Goal: Information Seeking & Learning: Understand process/instructions

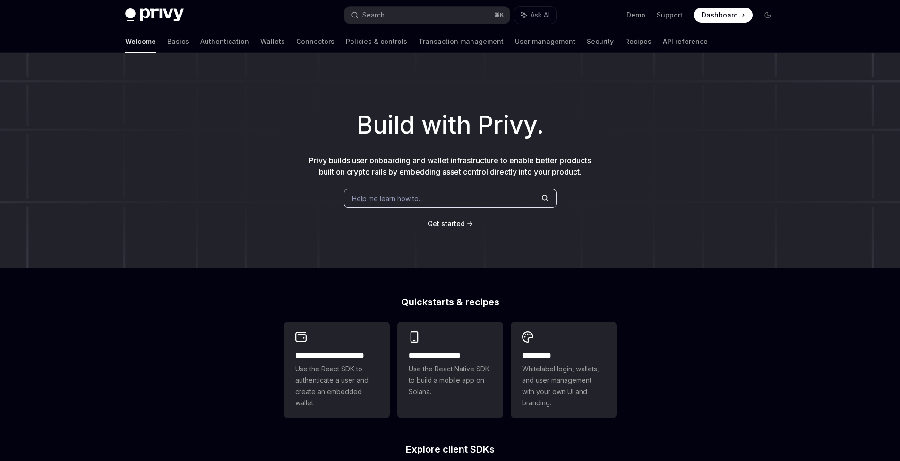
click at [445, 199] on div "Help me learn how to…" at bounding box center [450, 198] width 213 height 19
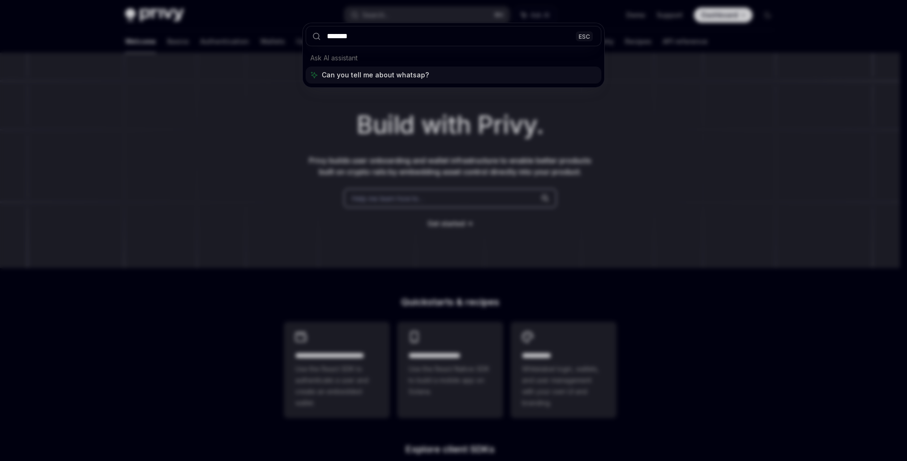
type input "********"
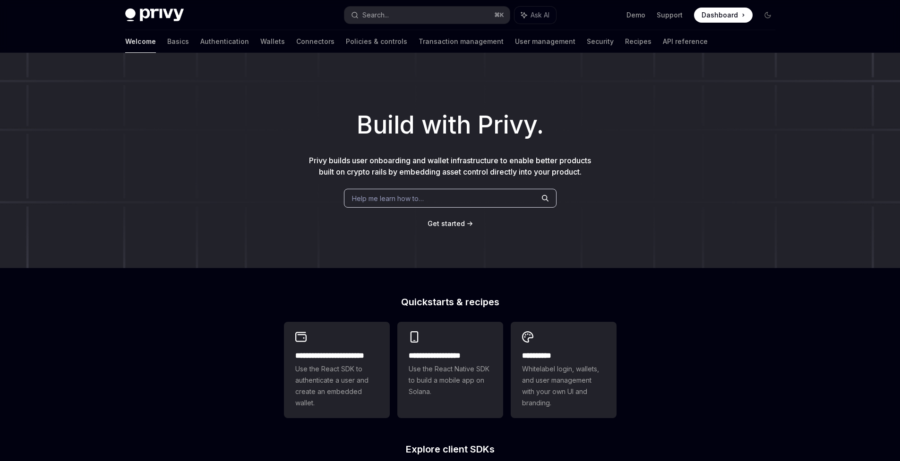
type textarea "*"
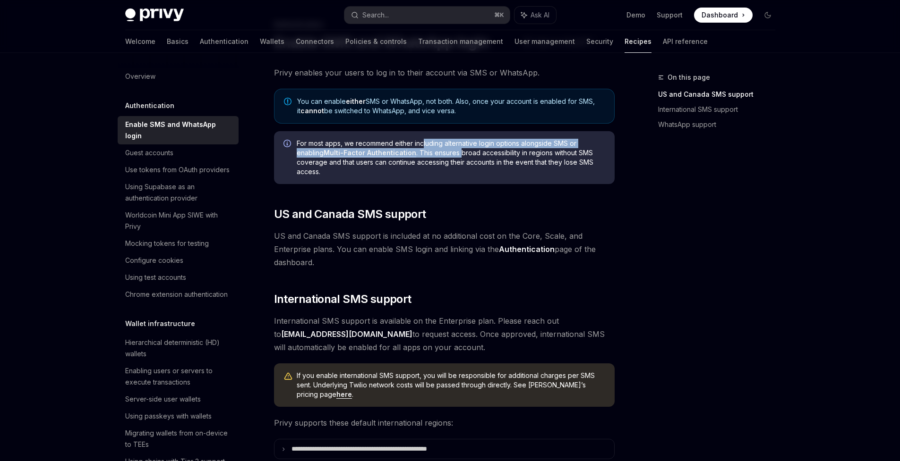
drag, startPoint x: 423, startPoint y: 143, endPoint x: 460, endPoint y: 152, distance: 37.5
click at [460, 152] on span "For most apps, we recommend either including alternative login options alongsid…" at bounding box center [451, 158] width 308 height 38
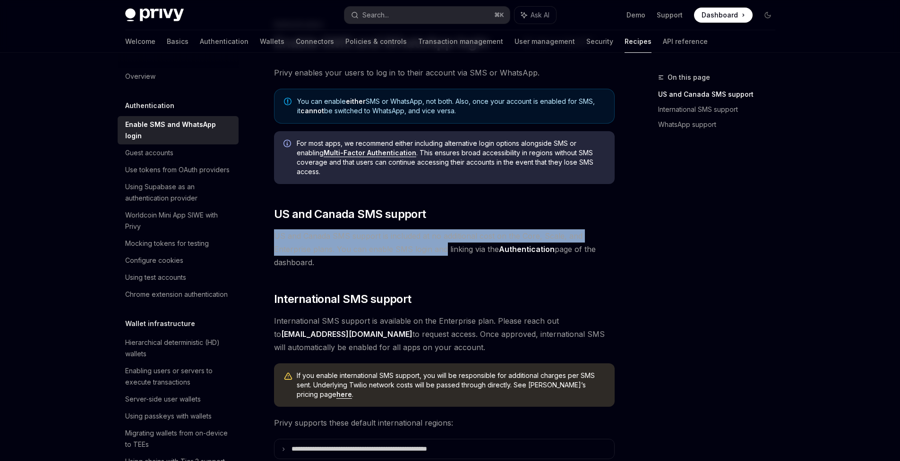
drag, startPoint x: 441, startPoint y: 228, endPoint x: 444, endPoint y: 245, distance: 17.2
click at [444, 245] on div "Privy enables your users to log in to their account via SMS or WhatsApp. You ca…" at bounding box center [444, 403] width 341 height 675
click at [444, 245] on span "US and Canada SMS support is included at no additional cost on the Core, Scale,…" at bounding box center [444, 250] width 341 height 40
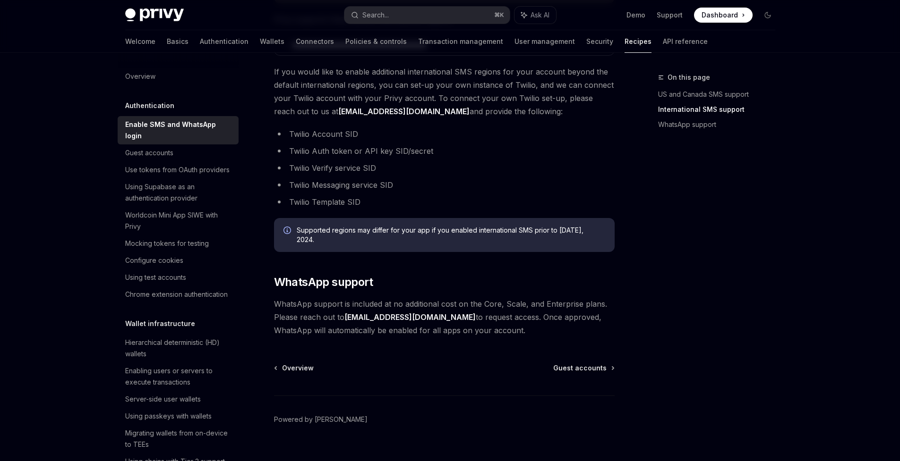
scroll to position [457, 0]
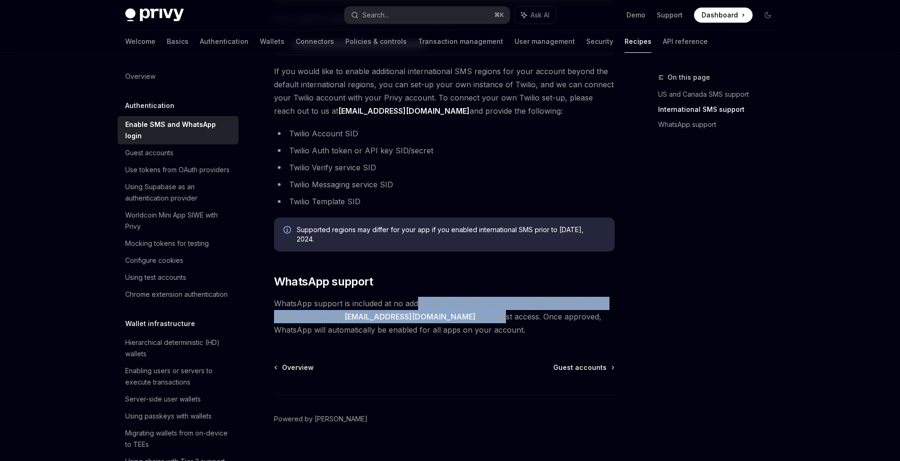
drag, startPoint x: 416, startPoint y: 306, endPoint x: 435, endPoint y: 315, distance: 21.3
click at [435, 315] on span "WhatsApp support is included at no additional cost on the Core, Scale, and Ente…" at bounding box center [444, 317] width 341 height 40
drag, startPoint x: 435, startPoint y: 315, endPoint x: 427, endPoint y: 307, distance: 11.0
click at [427, 307] on span "WhatsApp support is included at no additional cost on the Core, Scale, and Ente…" at bounding box center [444, 317] width 341 height 40
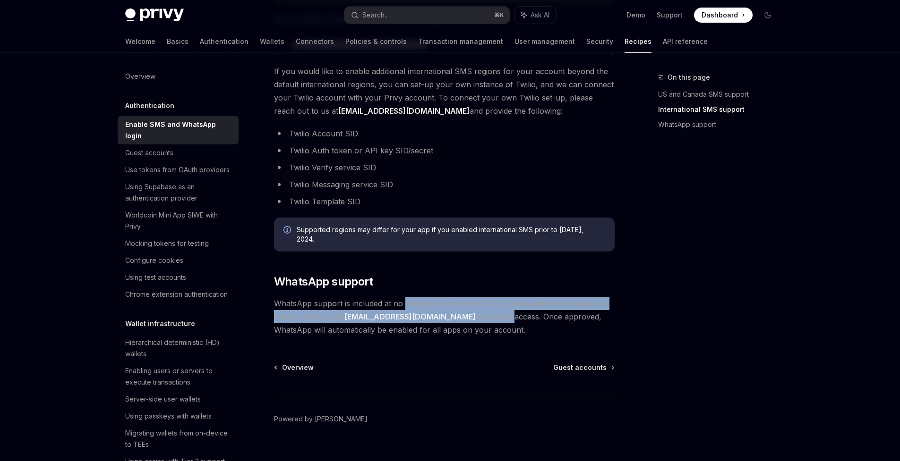
click at [427, 307] on span "WhatsApp support is included at no additional cost on the Core, Scale, and Ente…" at bounding box center [444, 317] width 341 height 40
drag, startPoint x: 427, startPoint y: 307, endPoint x: 433, endPoint y: 314, distance: 8.7
click at [433, 314] on span "WhatsApp support is included at no additional cost on the Core, Scale, and Ente…" at bounding box center [444, 317] width 341 height 40
drag, startPoint x: 433, startPoint y: 314, endPoint x: 428, endPoint y: 304, distance: 10.8
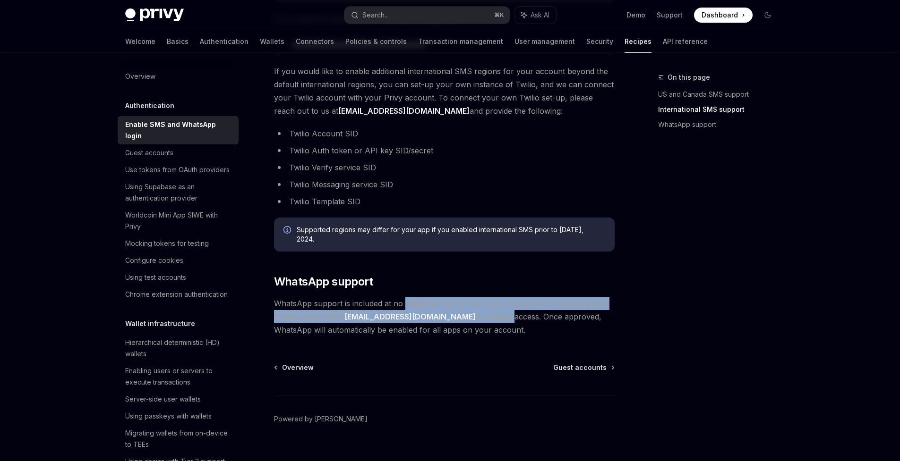
click at [428, 304] on span "WhatsApp support is included at no additional cost on the Core, Scale, and Ente…" at bounding box center [444, 317] width 341 height 40
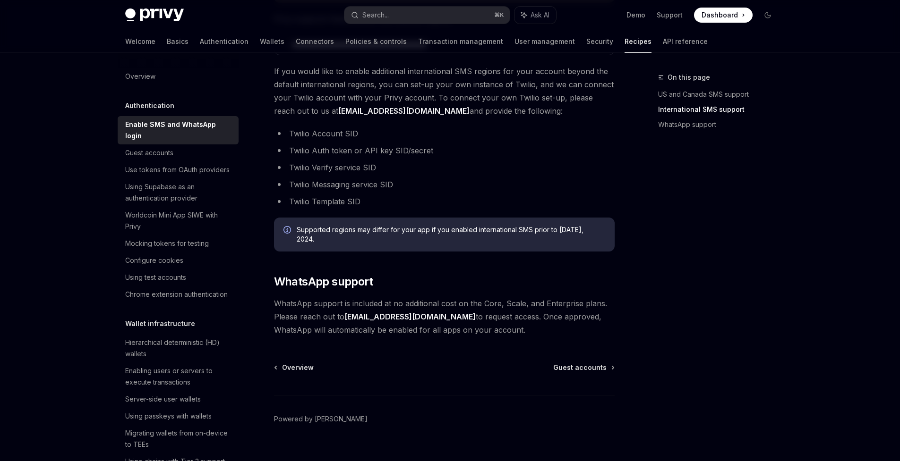
drag, startPoint x: 378, startPoint y: 316, endPoint x: 448, endPoint y: 322, distance: 70.1
click at [448, 322] on span "WhatsApp support is included at no additional cost on the Core, Scale, and Ente…" at bounding box center [444, 317] width 341 height 40
drag, startPoint x: 448, startPoint y: 322, endPoint x: 439, endPoint y: 317, distance: 9.9
click at [439, 317] on span "WhatsApp support is included at no additional cost on the Core, Scale, and Ente…" at bounding box center [444, 317] width 341 height 40
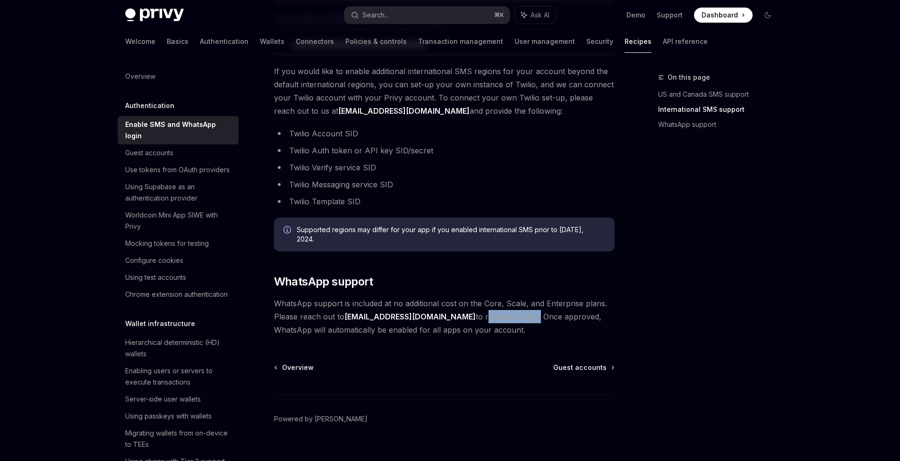
click at [439, 317] on span "WhatsApp support is included at no additional cost on the Core, Scale, and Ente…" at bounding box center [444, 317] width 341 height 40
drag, startPoint x: 439, startPoint y: 317, endPoint x: 447, endPoint y: 327, distance: 13.1
click at [447, 327] on span "WhatsApp support is included at no additional cost on the Core, Scale, and Ente…" at bounding box center [444, 317] width 341 height 40
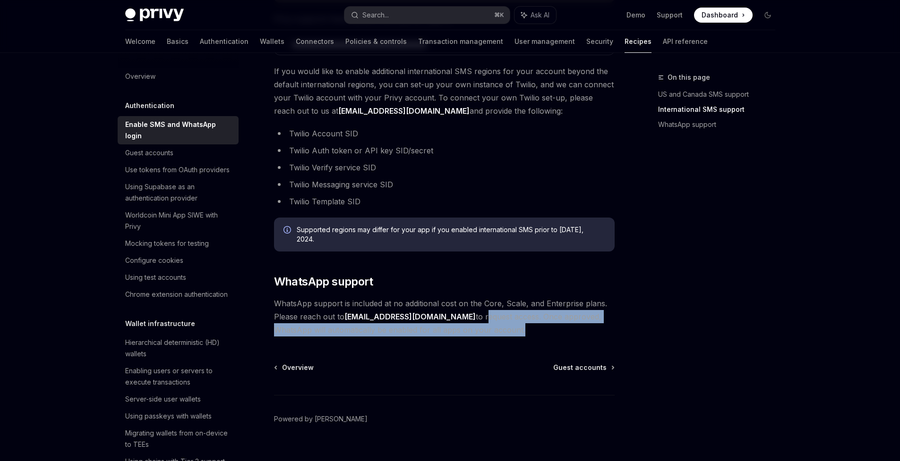
click at [447, 327] on span "WhatsApp support is included at no additional cost on the Core, Scale, and Ente…" at bounding box center [444, 317] width 341 height 40
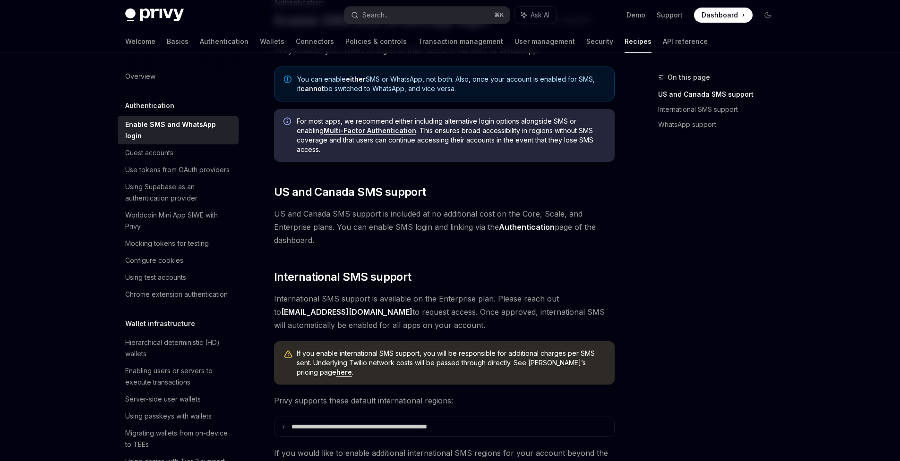
scroll to position [0, 0]
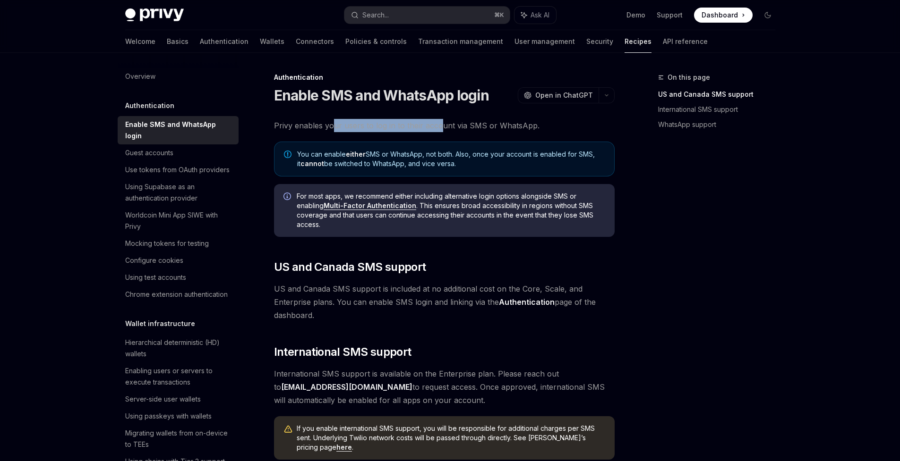
drag, startPoint x: 332, startPoint y: 128, endPoint x: 439, endPoint y: 128, distance: 107.2
click at [438, 128] on span "Privy enables your users to log in to their account via SMS or WhatsApp." at bounding box center [444, 125] width 341 height 13
click at [439, 128] on span "Privy enables your users to log in to their account via SMS or WhatsApp." at bounding box center [444, 125] width 341 height 13
drag, startPoint x: 439, startPoint y: 128, endPoint x: 367, endPoint y: 128, distance: 71.3
click at [367, 128] on span "Privy enables your users to log in to their account via SMS or WhatsApp." at bounding box center [444, 125] width 341 height 13
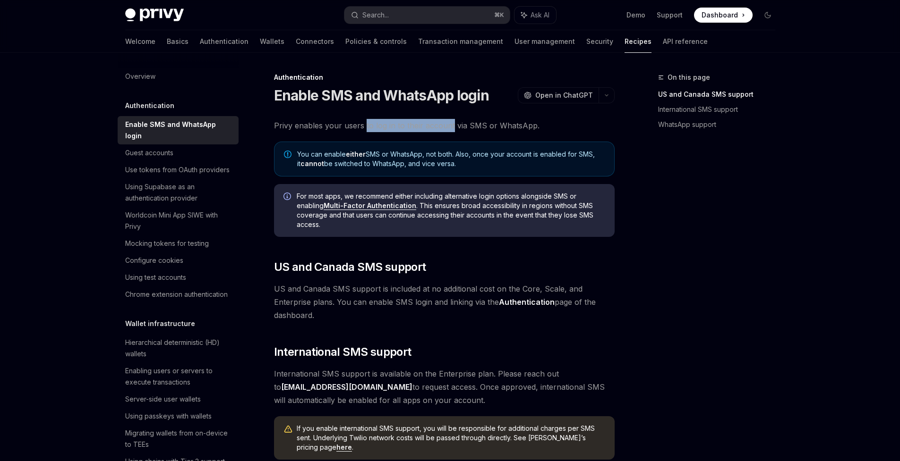
click at [367, 128] on span "Privy enables your users to log in to their account via SMS or WhatsApp." at bounding box center [444, 125] width 341 height 13
drag, startPoint x: 367, startPoint y: 128, endPoint x: 443, endPoint y: 124, distance: 76.1
click at [443, 124] on span "Privy enables your users to log in to their account via SMS or WhatsApp." at bounding box center [444, 125] width 341 height 13
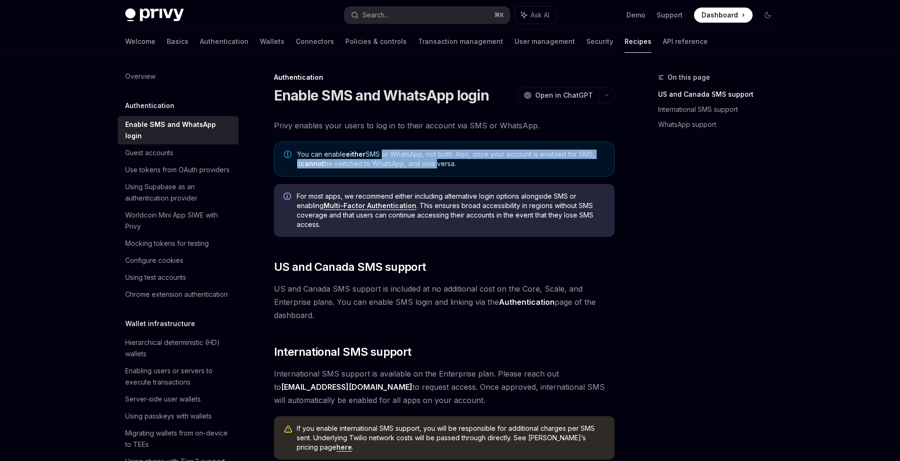
drag, startPoint x: 380, startPoint y: 155, endPoint x: 431, endPoint y: 162, distance: 50.9
click at [431, 162] on span "You can enable either SMS or WhatsApp, not both. Also, once your account is ena…" at bounding box center [450, 159] width 307 height 19
drag, startPoint x: 431, startPoint y: 162, endPoint x: 427, endPoint y: 154, distance: 8.4
click at [427, 154] on span "You can enable either SMS or WhatsApp, not both. Also, once your account is ena…" at bounding box center [450, 159] width 307 height 19
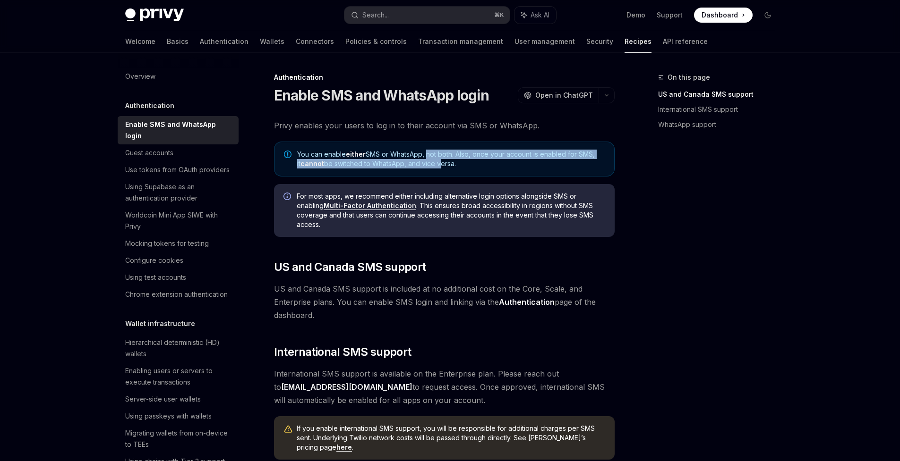
click at [427, 154] on span "You can enable either SMS or WhatsApp, not both. Also, once your account is ena…" at bounding box center [450, 159] width 307 height 19
drag, startPoint x: 427, startPoint y: 154, endPoint x: 435, endPoint y: 163, distance: 11.7
click at [435, 163] on span "You can enable either SMS or WhatsApp, not both. Also, once your account is ena…" at bounding box center [450, 159] width 307 height 19
drag, startPoint x: 435, startPoint y: 163, endPoint x: 431, endPoint y: 156, distance: 8.0
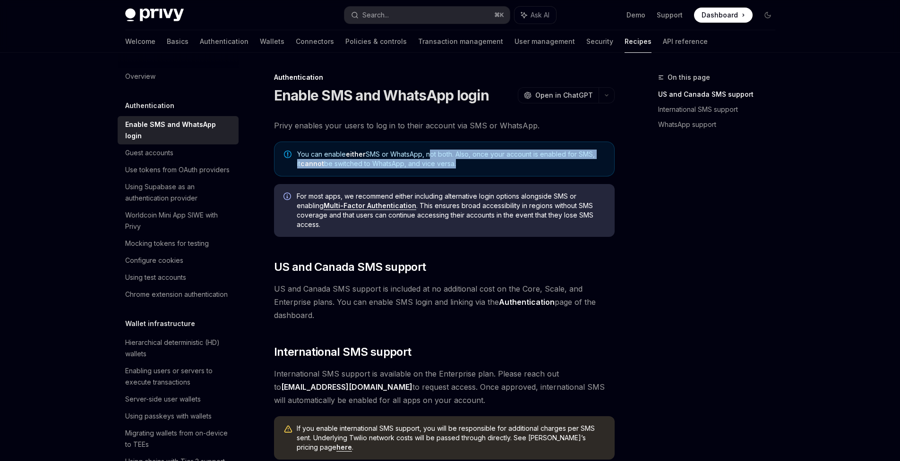
click at [431, 156] on span "You can enable either SMS or WhatsApp, not both. Also, once your account is ena…" at bounding box center [450, 159] width 307 height 19
drag, startPoint x: 431, startPoint y: 156, endPoint x: 436, endPoint y: 162, distance: 7.7
click at [436, 162] on span "You can enable either SMS or WhatsApp, not both. Also, once your account is ena…" at bounding box center [450, 159] width 307 height 19
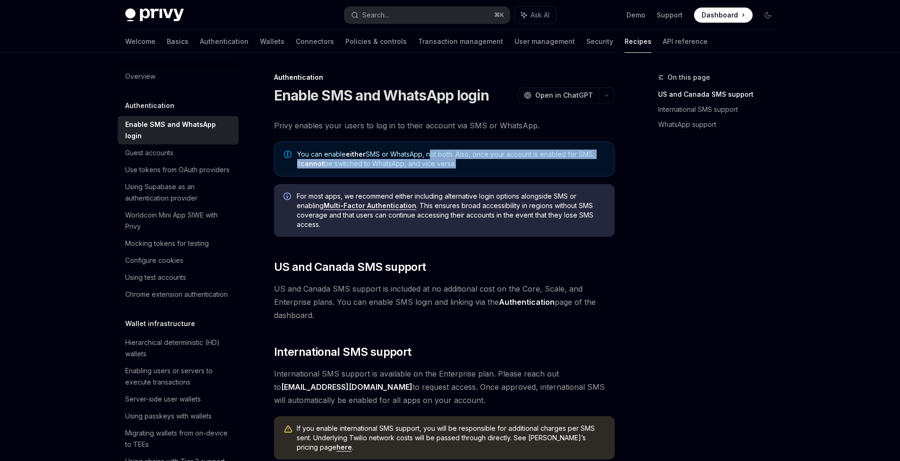
drag, startPoint x: 436, startPoint y: 162, endPoint x: 433, endPoint y: 156, distance: 6.3
click at [433, 156] on span "You can enable either SMS or WhatsApp, not both. Also, once your account is ena…" at bounding box center [450, 159] width 307 height 19
drag, startPoint x: 433, startPoint y: 156, endPoint x: 439, endPoint y: 165, distance: 10.6
click at [439, 165] on span "You can enable either SMS or WhatsApp, not both. Also, once your account is ena…" at bounding box center [450, 159] width 307 height 19
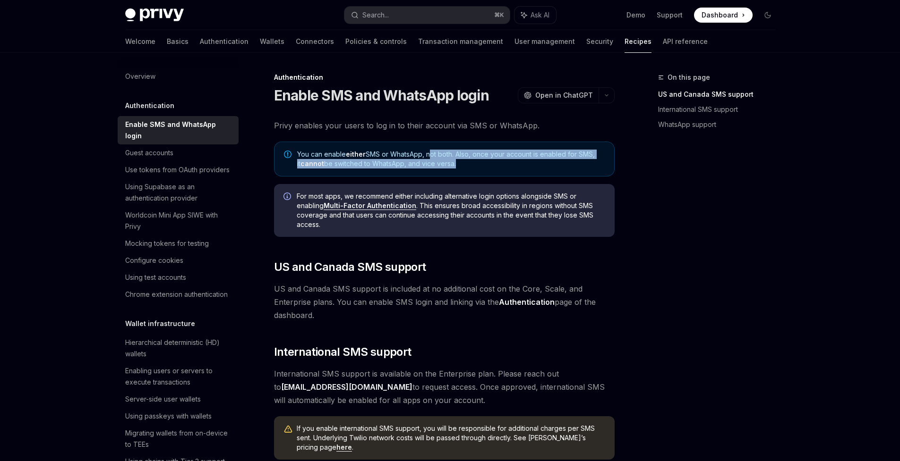
click at [439, 165] on span "You can enable either SMS or WhatsApp, not both. Also, once your account is ena…" at bounding box center [450, 159] width 307 height 19
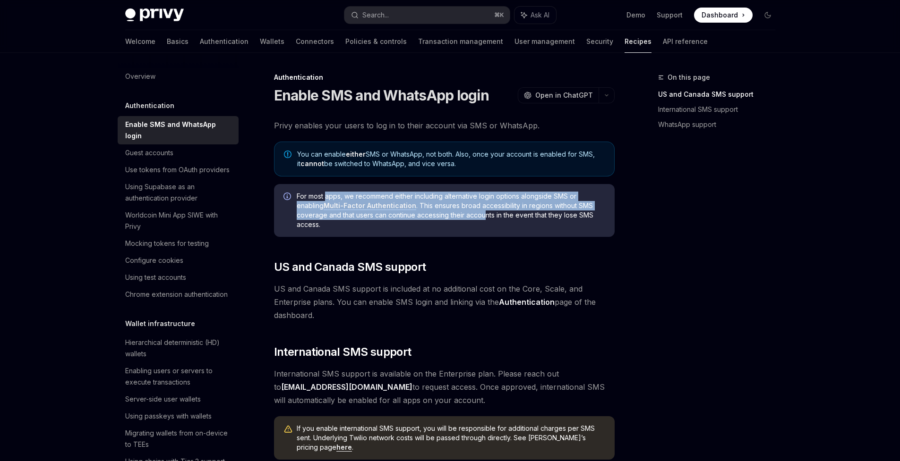
drag, startPoint x: 325, startPoint y: 195, endPoint x: 485, endPoint y: 218, distance: 161.3
click at [485, 218] on span "For most apps, we recommend either including alternative login options alongsid…" at bounding box center [451, 211] width 308 height 38
drag, startPoint x: 485, startPoint y: 218, endPoint x: 457, endPoint y: 191, distance: 38.7
click at [457, 191] on div "For most apps, we recommend either including alternative login options alongsid…" at bounding box center [444, 210] width 341 height 53
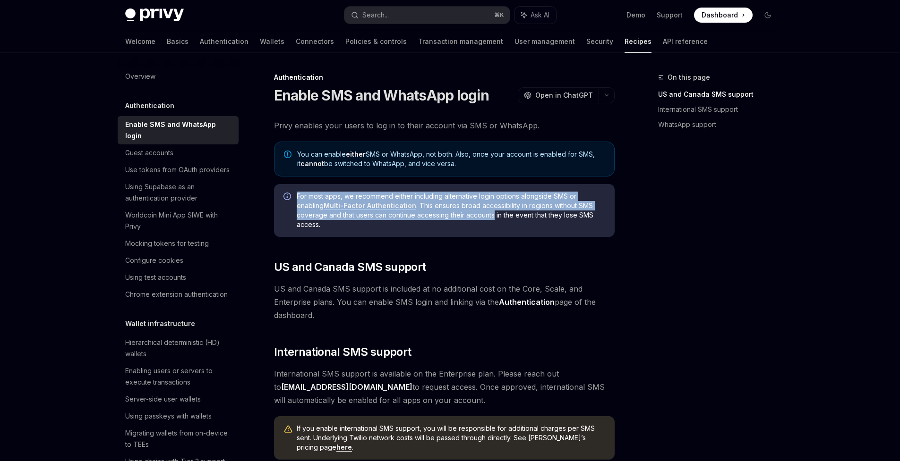
click at [457, 191] on div "For most apps, we recommend either including alternative login options alongsid…" at bounding box center [444, 210] width 341 height 53
drag, startPoint x: 457, startPoint y: 191, endPoint x: 460, endPoint y: 217, distance: 26.3
click at [460, 217] on div "For most apps, we recommend either including alternative login options alongsid…" at bounding box center [444, 210] width 341 height 53
click at [460, 217] on span "For most apps, we recommend either including alternative login options alongsid…" at bounding box center [451, 211] width 308 height 38
drag, startPoint x: 460, startPoint y: 216, endPoint x: 447, endPoint y: 196, distance: 24.6
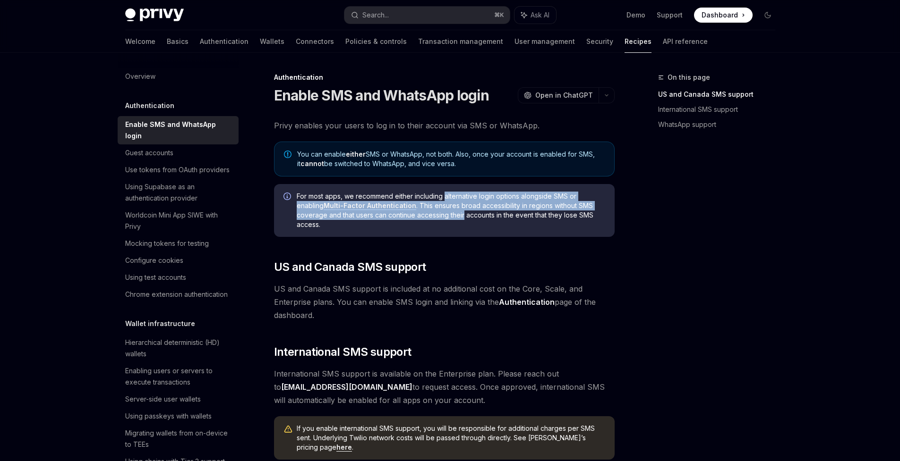
click at [447, 196] on span "For most apps, we recommend either including alternative login options alongsid…" at bounding box center [451, 211] width 308 height 38
drag, startPoint x: 447, startPoint y: 196, endPoint x: 452, endPoint y: 210, distance: 14.8
click at [452, 210] on span "For most apps, we recommend either including alternative login options alongsid…" at bounding box center [451, 211] width 308 height 38
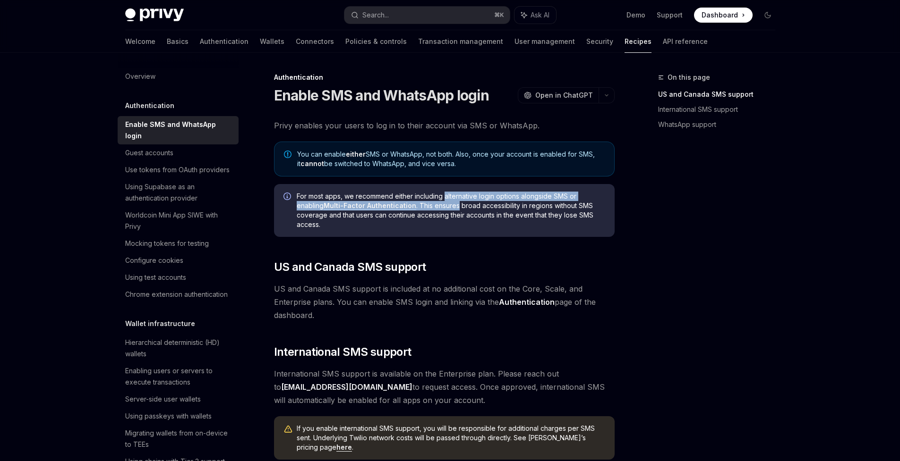
drag, startPoint x: 452, startPoint y: 210, endPoint x: 447, endPoint y: 198, distance: 12.1
click at [447, 198] on span "For most apps, we recommend either including alternative login options alongsid…" at bounding box center [451, 211] width 308 height 38
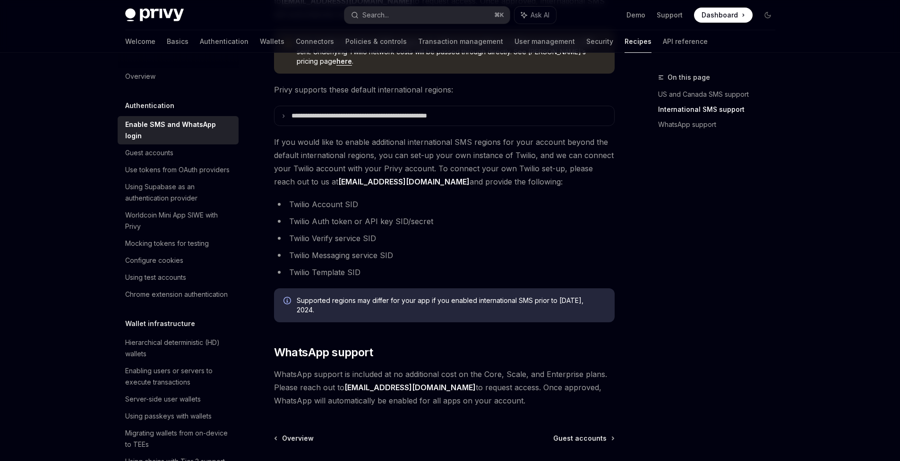
scroll to position [473, 0]
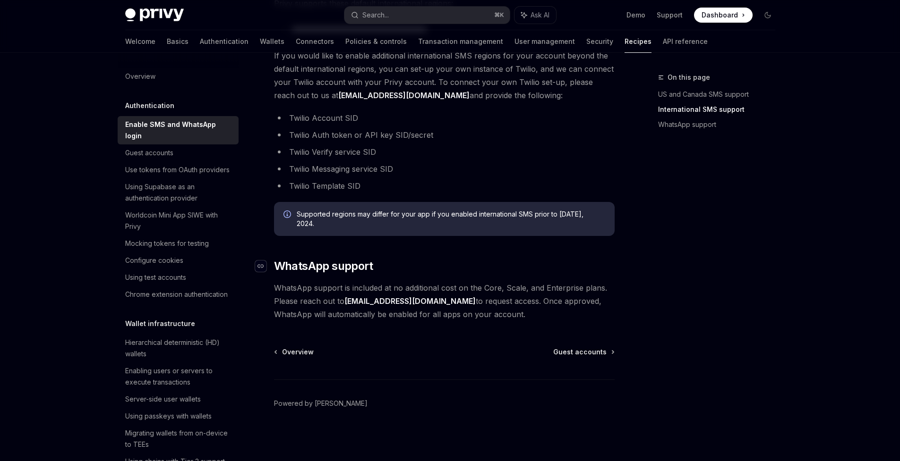
click at [263, 266] on icon "Navigate to header" at bounding box center [260, 267] width 7 height 6
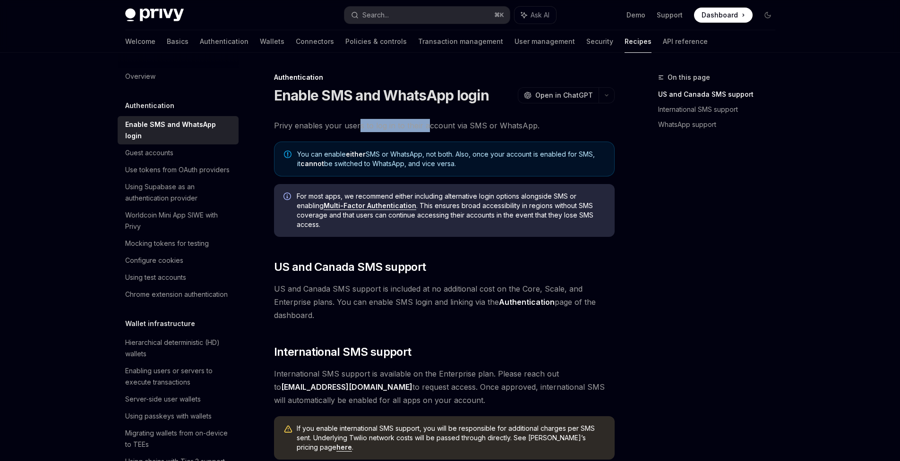
drag, startPoint x: 358, startPoint y: 130, endPoint x: 441, endPoint y: 122, distance: 82.5
click at [441, 122] on span "Privy enables your users to log in to their account via SMS or WhatsApp." at bounding box center [444, 125] width 341 height 13
drag, startPoint x: 441, startPoint y: 122, endPoint x: 374, endPoint y: 123, distance: 66.6
click at [374, 123] on span "Privy enables your users to log in to their account via SMS or WhatsApp." at bounding box center [444, 125] width 341 height 13
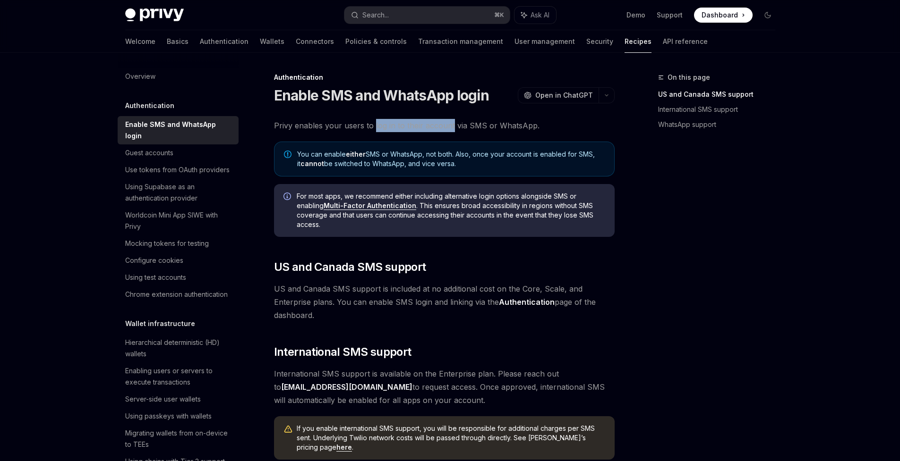
click at [362, 123] on span "Privy enables your users to log in to their account via SMS or WhatsApp." at bounding box center [444, 125] width 341 height 13
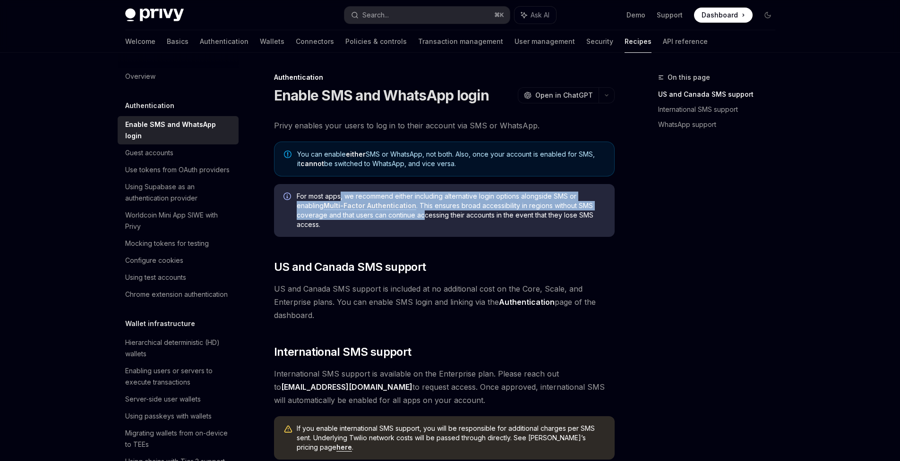
drag, startPoint x: 345, startPoint y: 198, endPoint x: 425, endPoint y: 212, distance: 81.0
click at [425, 212] on span "For most apps, we recommend either including alternative login options alongsid…" at bounding box center [451, 211] width 308 height 38
drag, startPoint x: 425, startPoint y: 212, endPoint x: 421, endPoint y: 199, distance: 13.3
click at [421, 199] on span "For most apps, we recommend either including alternative login options alongsid…" at bounding box center [451, 211] width 308 height 38
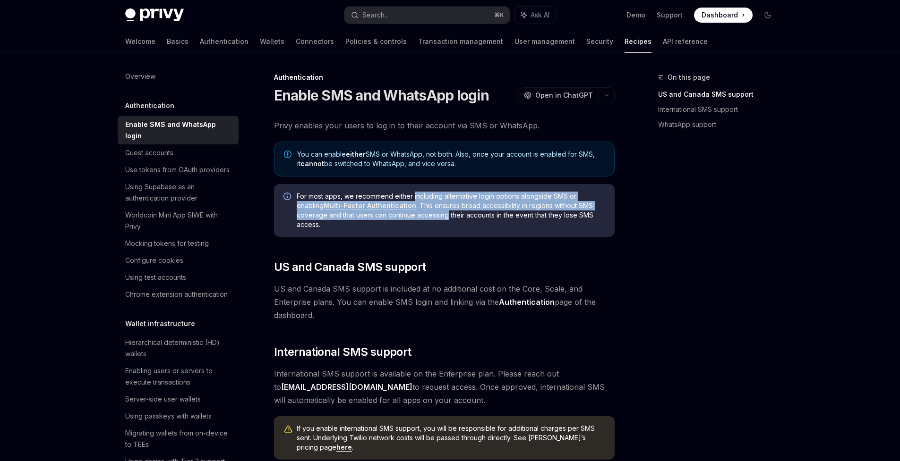
click at [421, 198] on span "For most apps, we recommend either including alternative login options alongsid…" at bounding box center [451, 211] width 308 height 38
drag, startPoint x: 421, startPoint y: 198, endPoint x: 459, endPoint y: 217, distance: 41.6
click at [459, 217] on span "For most apps, we recommend either including alternative login options alongsid…" at bounding box center [451, 211] width 308 height 38
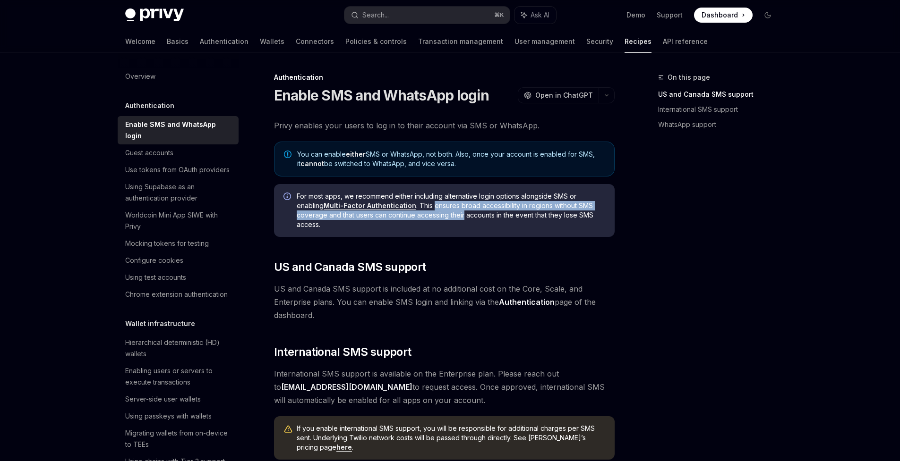
drag, startPoint x: 459, startPoint y: 217, endPoint x: 452, endPoint y: 205, distance: 12.9
click at [452, 205] on span "For most apps, we recommend either including alternative login options alongsid…" at bounding box center [451, 211] width 308 height 38
drag, startPoint x: 452, startPoint y: 205, endPoint x: 453, endPoint y: 211, distance: 5.7
click at [453, 211] on span "For most apps, we recommend either including alternative login options alongsid…" at bounding box center [451, 211] width 308 height 38
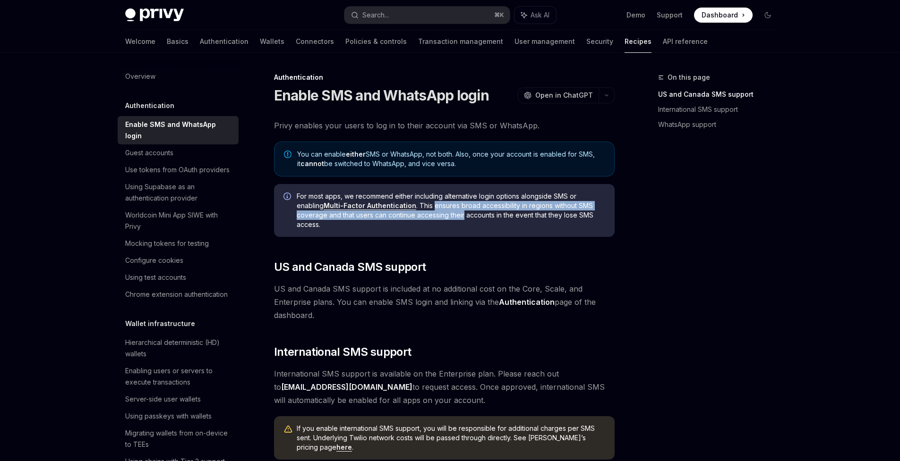
click at [451, 207] on span "For most apps, we recommend either including alternative login options alongsid…" at bounding box center [451, 211] width 308 height 38
drag, startPoint x: 452, startPoint y: 210, endPoint x: 459, endPoint y: 218, distance: 10.4
click at [459, 218] on span "For most apps, we recommend either including alternative login options alongsid…" at bounding box center [451, 211] width 308 height 38
drag, startPoint x: 459, startPoint y: 218, endPoint x: 453, endPoint y: 204, distance: 14.8
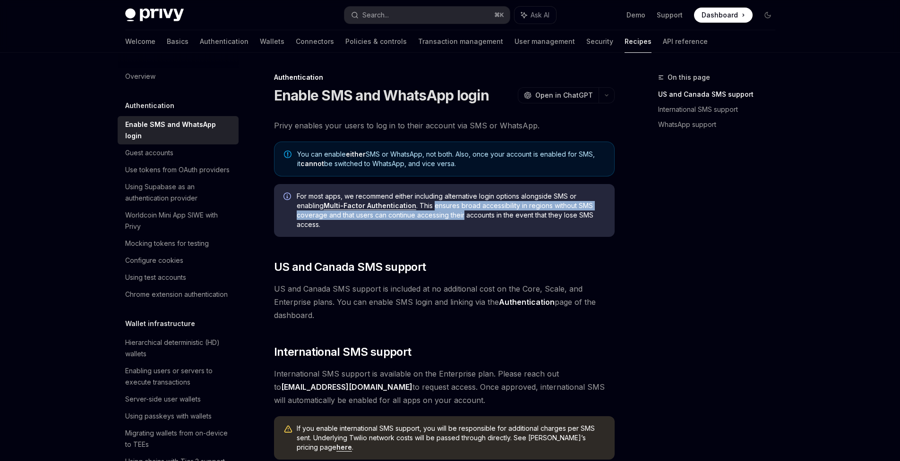
click at [453, 204] on span "For most apps, we recommend either including alternative login options alongsid…" at bounding box center [451, 211] width 308 height 38
drag, startPoint x: 453, startPoint y: 204, endPoint x: 454, endPoint y: 210, distance: 5.7
click at [454, 210] on span "For most apps, we recommend either including alternative login options alongsid…" at bounding box center [451, 211] width 308 height 38
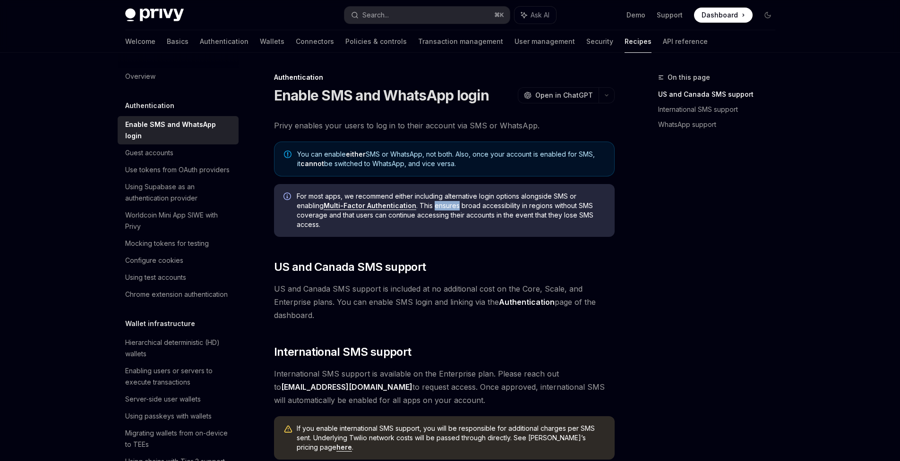
click at [452, 207] on span "For most apps, we recommend either including alternative login options alongsid…" at bounding box center [451, 211] width 308 height 38
click at [453, 211] on span "For most apps, we recommend either including alternative login options alongsid…" at bounding box center [451, 211] width 308 height 38
drag, startPoint x: 453, startPoint y: 211, endPoint x: 451, endPoint y: 206, distance: 5.3
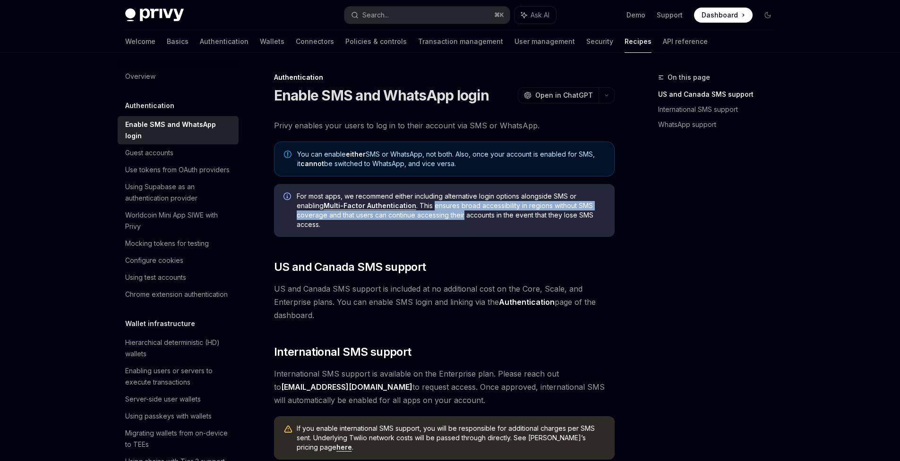
click at [451, 206] on span "For most apps, we recommend either including alternative login options alongsid…" at bounding box center [451, 211] width 308 height 38
drag, startPoint x: 451, startPoint y: 206, endPoint x: 452, endPoint y: 213, distance: 7.1
click at [452, 213] on span "For most apps, we recommend either including alternative login options alongsid…" at bounding box center [451, 211] width 308 height 38
drag, startPoint x: 452, startPoint y: 213, endPoint x: 449, endPoint y: 208, distance: 6.3
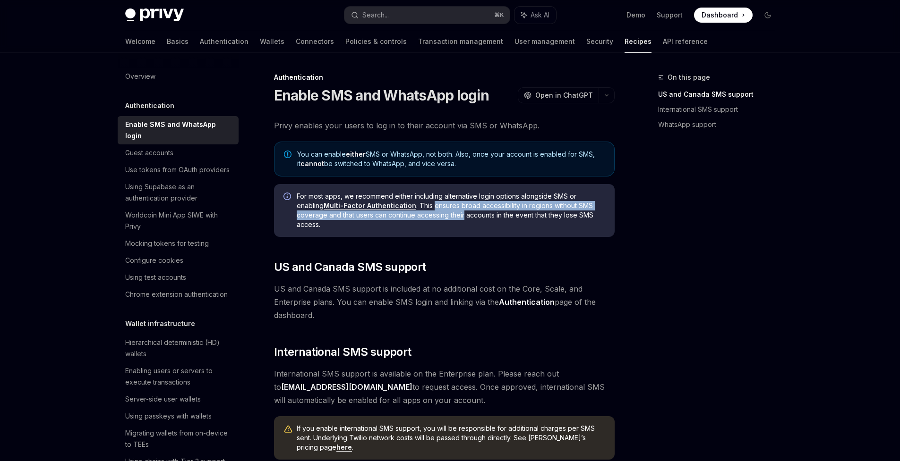
click at [449, 208] on span "For most apps, we recommend either including alternative login options alongsid…" at bounding box center [451, 211] width 308 height 38
